Goal: Navigation & Orientation: Find specific page/section

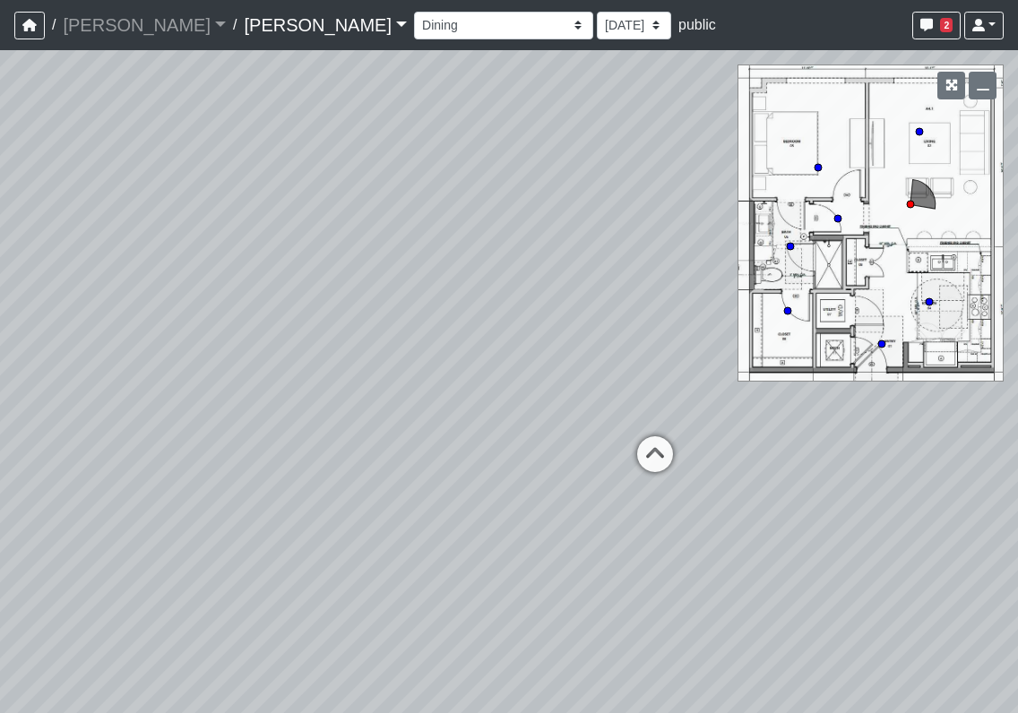
select select "pdBZPKa9jeHEARQj8tWigQ"
drag, startPoint x: 419, startPoint y: 467, endPoint x: 197, endPoint y: 164, distance: 375.7
click at [197, 164] on div "Loading... Seating Loading... Workroom Entry Loading... Exterior - Leasing Entr…" at bounding box center [509, 381] width 1018 height 663
drag, startPoint x: 461, startPoint y: 480, endPoint x: -237, endPoint y: 276, distance: 726.4
click at [0, 276] on html "/ [PERSON_NAME] [PERSON_NAME] Loading... / [PERSON_NAME] Loading... [PERSON_NAM…" at bounding box center [509, 356] width 1018 height 713
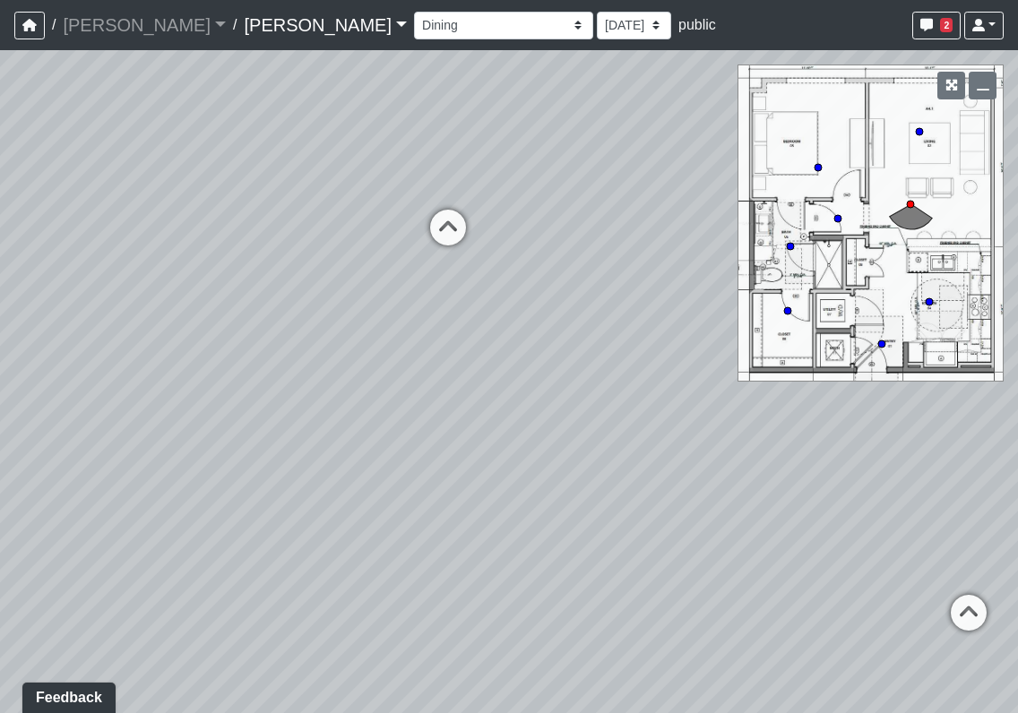
drag, startPoint x: 525, startPoint y: 374, endPoint x: 350, endPoint y: 372, distance: 174.8
click at [350, 372] on div "Loading... Seating Loading... Workroom Entry Loading... Exterior - Leasing Entr…" at bounding box center [509, 381] width 1018 height 663
drag, startPoint x: 520, startPoint y: 387, endPoint x: 812, endPoint y: 148, distance: 377.7
click at [859, 105] on div "Loading... Seating Loading... Workroom Entry Loading... Exterior - Leasing Entr…" at bounding box center [509, 381] width 1018 height 663
drag, startPoint x: 121, startPoint y: 464, endPoint x: 961, endPoint y: 574, distance: 846.9
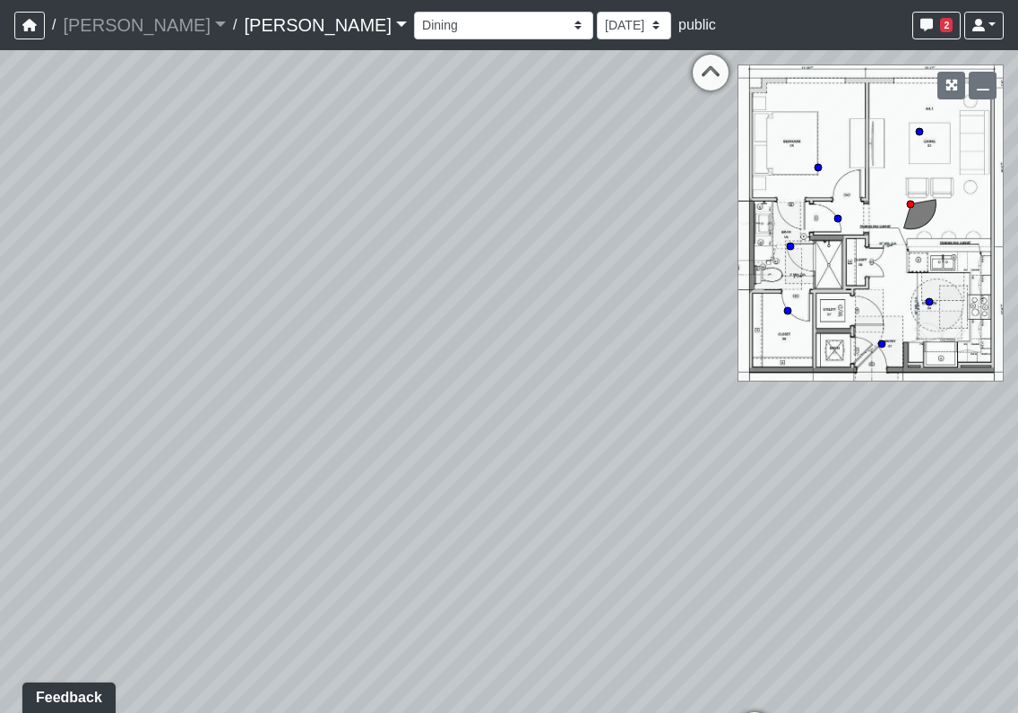
click at [961, 574] on div "Loading... Seating Loading... Workroom Entry Loading... Exterior - Leasing Entr…" at bounding box center [509, 381] width 1018 height 663
drag, startPoint x: 715, startPoint y: 566, endPoint x: 677, endPoint y: 676, distance: 116.8
click at [728, 671] on div "Loading... Seating Loading... Workroom Entry Loading... Exterior - Leasing Entr…" at bounding box center [509, 381] width 1018 height 663
drag, startPoint x: 337, startPoint y: 480, endPoint x: 592, endPoint y: 385, distance: 271.7
click at [566, 345] on div "Loading... Seating Loading... Workroom Entry Loading... Exterior - Leasing Entr…" at bounding box center [509, 381] width 1018 height 663
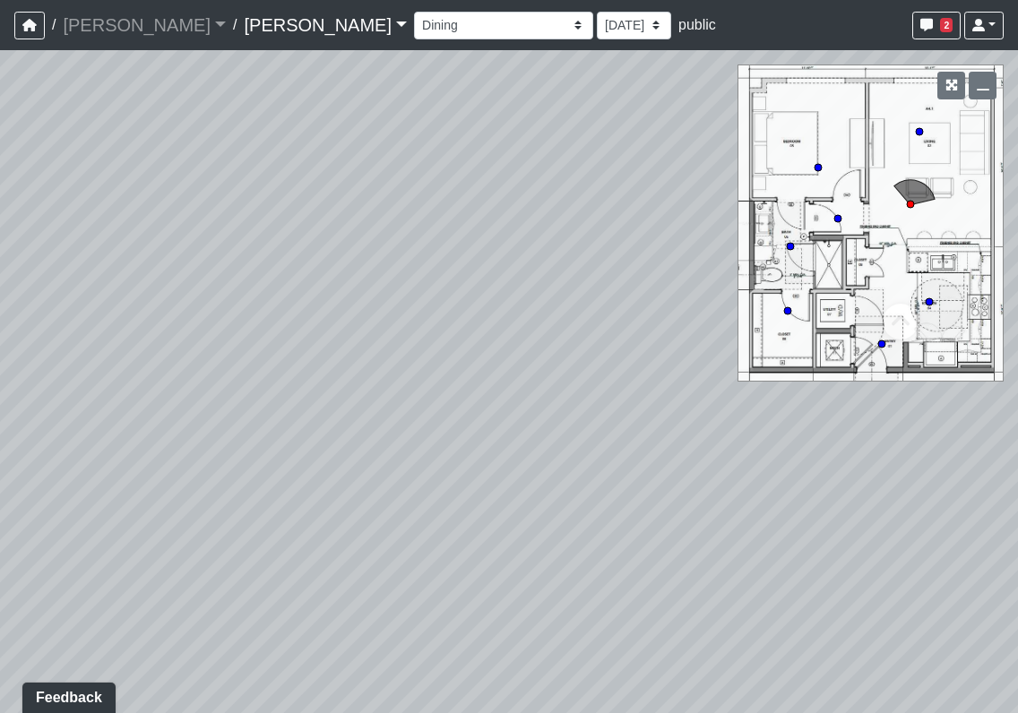
drag, startPoint x: 689, startPoint y: 477, endPoint x: 796, endPoint y: 703, distance: 249.8
click at [792, 704] on div "Loading... Seating Loading... Workroom Entry Loading... Exterior - Leasing Entr…" at bounding box center [509, 381] width 1018 height 663
drag, startPoint x: 348, startPoint y: 351, endPoint x: 470, endPoint y: 288, distance: 137.5
click at [470, 288] on div "Loading... Seating Loading... Workroom Entry Loading... Exterior - Leasing Entr…" at bounding box center [509, 381] width 1018 height 663
drag, startPoint x: 336, startPoint y: 359, endPoint x: 355, endPoint y: 383, distance: 30.0
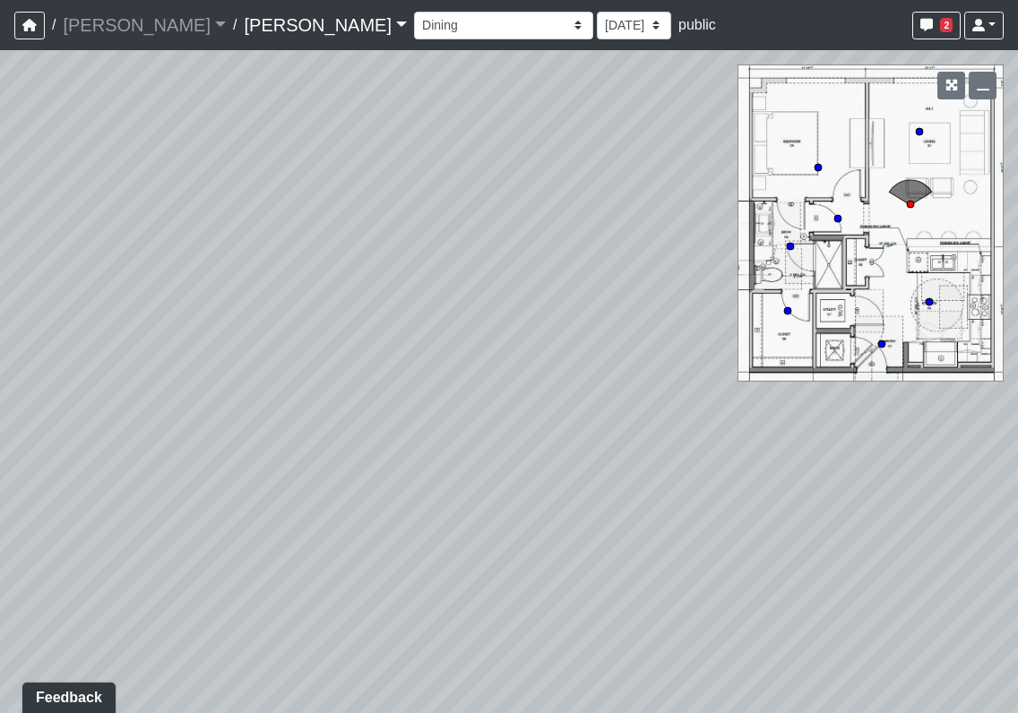
click at [355, 383] on div "Loading... Seating Loading... Workroom Entry Loading... Exterior - Leasing Entr…" at bounding box center [509, 381] width 1018 height 663
